Goal: Contribute content: Contribute content

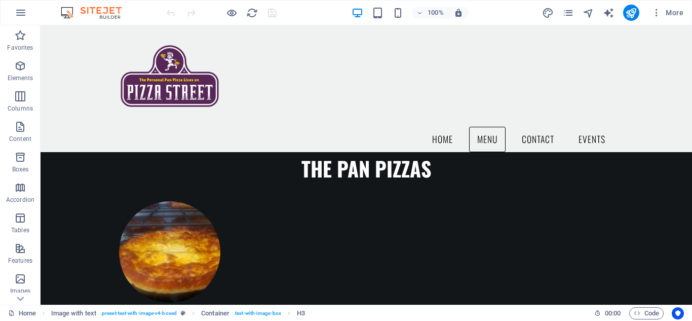
scroll to position [1286, 0]
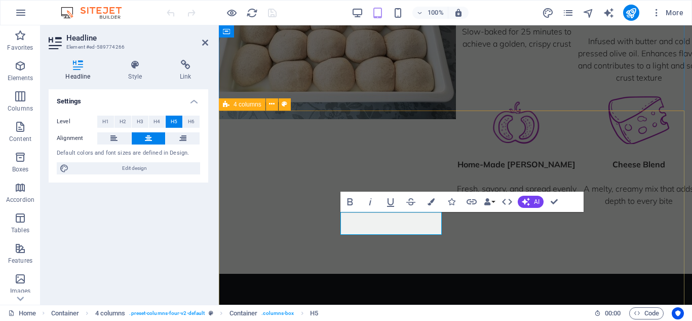
scroll to position [1280, 0]
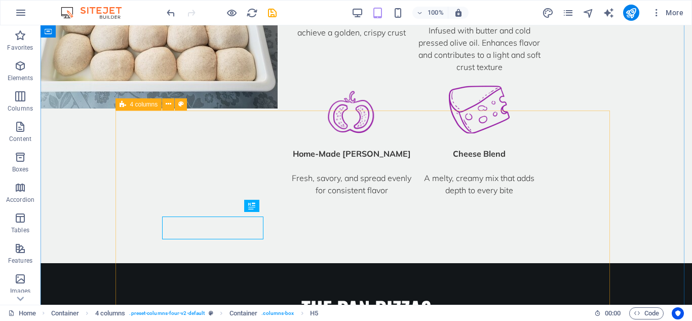
scroll to position [1276, 0]
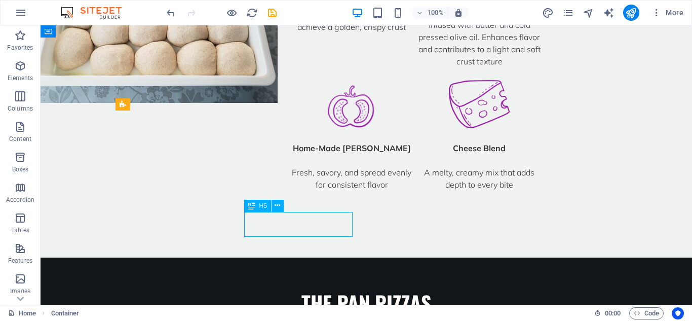
scroll to position [1270, 0]
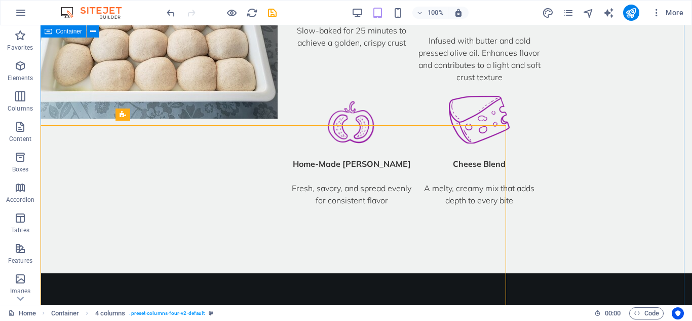
scroll to position [1266, 0]
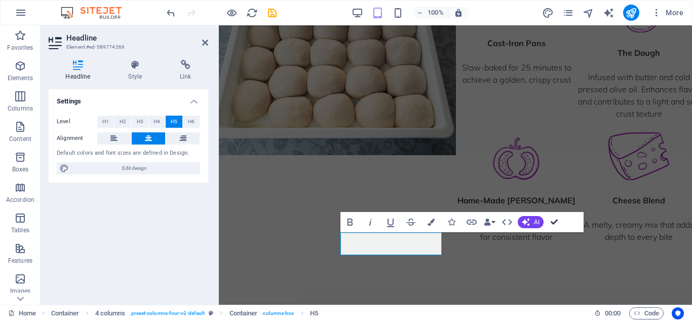
scroll to position [1256, 0]
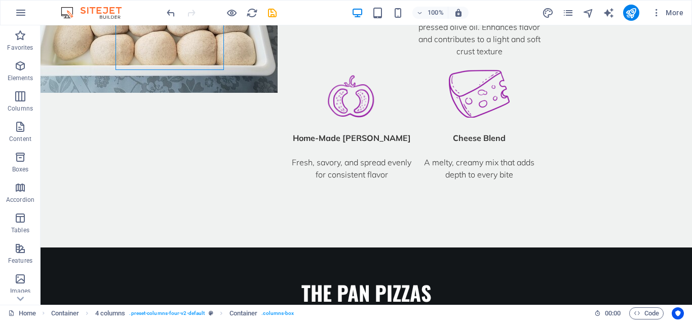
scroll to position [1316, 0]
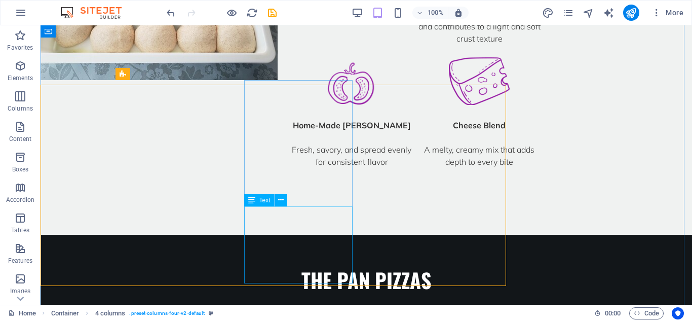
scroll to position [1306, 0]
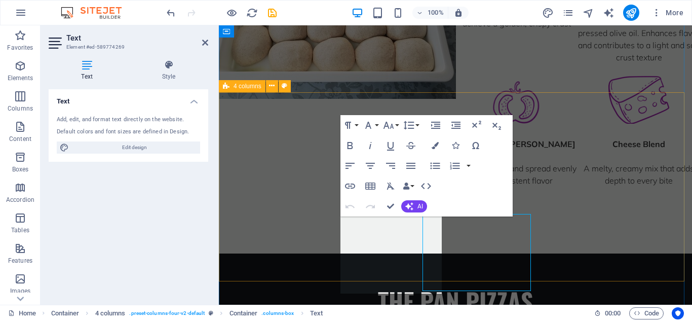
scroll to position [1299, 0]
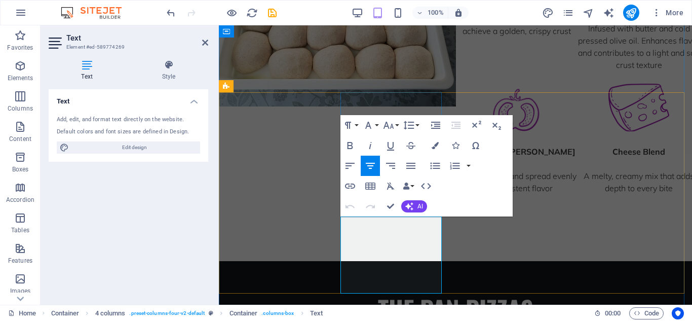
drag, startPoint x: 379, startPoint y: 244, endPoint x: 344, endPoint y: 245, distance: 35.5
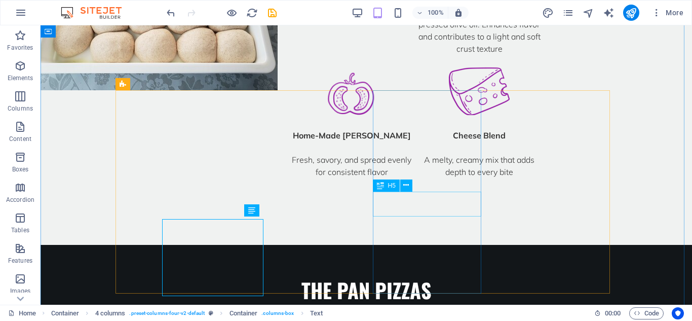
scroll to position [1296, 0]
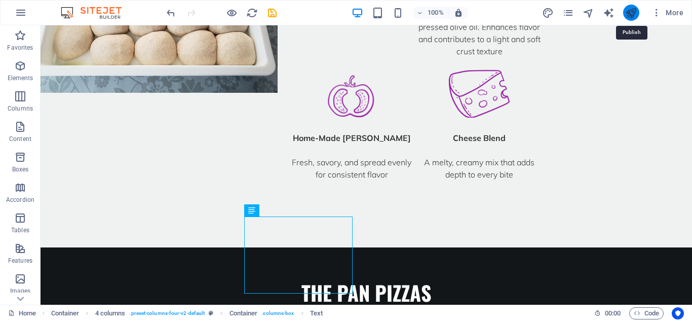
click at [633, 12] on icon "publish" at bounding box center [631, 13] width 12 height 12
